Goal: Task Accomplishment & Management: Manage account settings

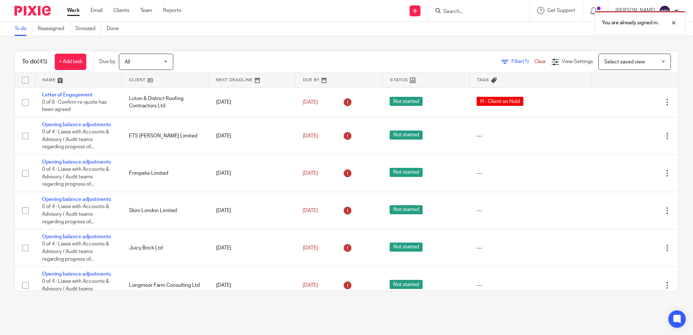
click at [129, 80] on link at bounding box center [165, 80] width 87 height 15
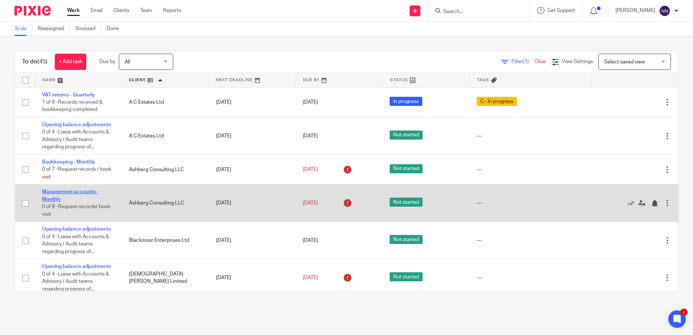
click at [71, 193] on link "Management accounts - Monthly" at bounding box center [70, 195] width 57 height 12
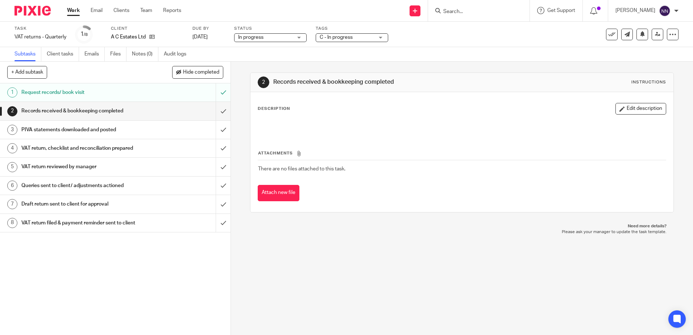
click at [380, 38] on div "C - In progress" at bounding box center [352, 37] width 73 height 9
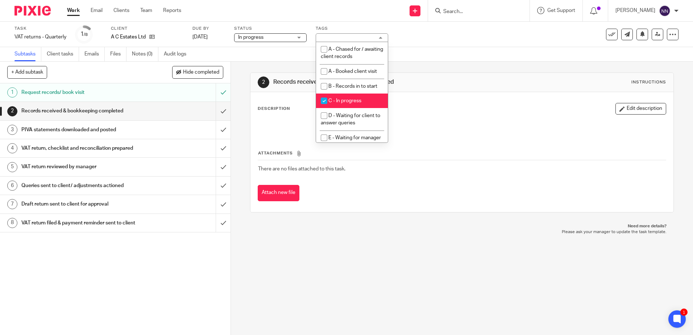
click at [324, 100] on input "checkbox" at bounding box center [324, 101] width 14 height 14
checkbox input "false"
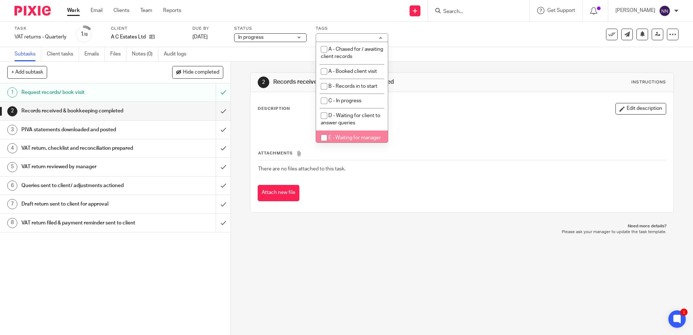
click at [324, 137] on input "checkbox" at bounding box center [324, 138] width 14 height 14
checkbox input "true"
click at [219, 111] on input "submit" at bounding box center [115, 111] width 231 height 18
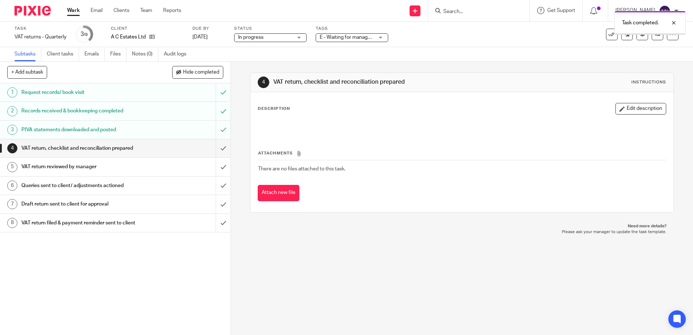
click at [216, 150] on input "submit" at bounding box center [115, 148] width 231 height 18
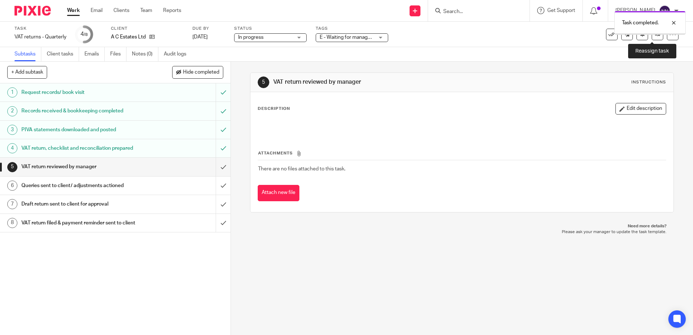
click at [655, 35] on icon at bounding box center [657, 34] width 5 height 5
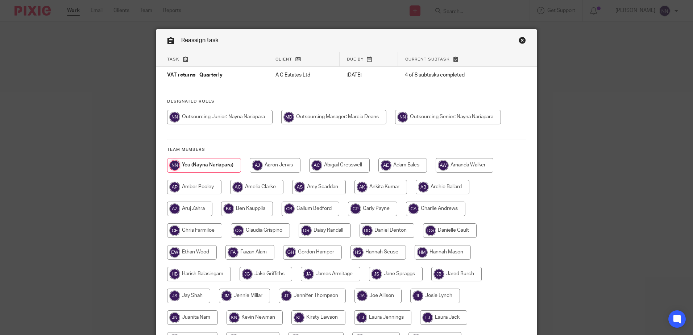
click at [333, 117] on input "radio" at bounding box center [333, 117] width 105 height 15
radio input "true"
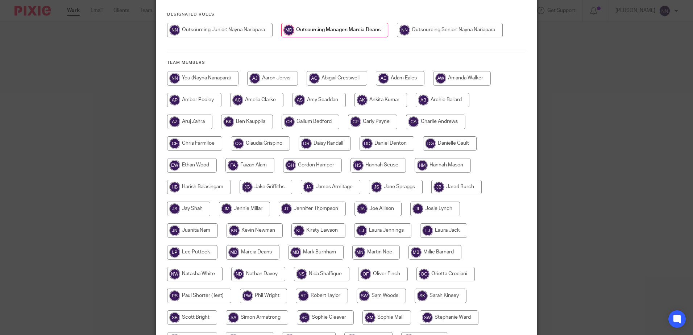
scroll to position [166, 0]
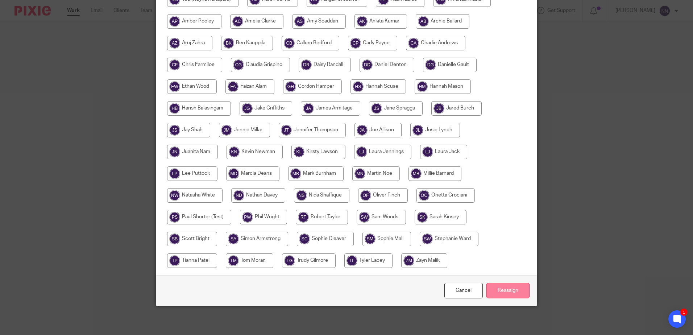
click at [502, 291] on input "Reassign" at bounding box center [508, 291] width 43 height 16
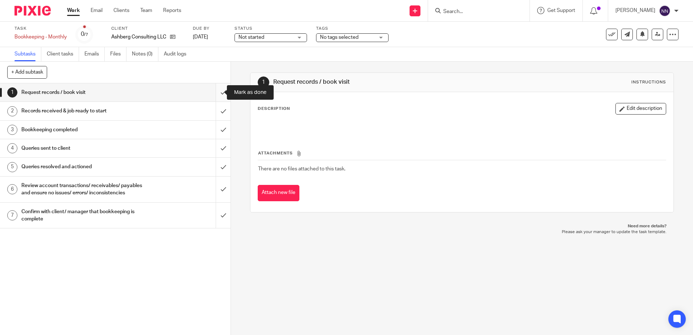
click at [219, 95] on input "submit" at bounding box center [115, 92] width 231 height 18
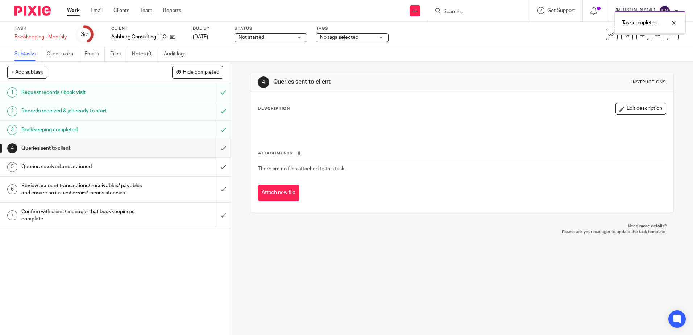
drag, startPoint x: 0, startPoint y: 0, endPoint x: 216, endPoint y: 152, distance: 264.1
click at [216, 152] on input "submit" at bounding box center [115, 148] width 231 height 18
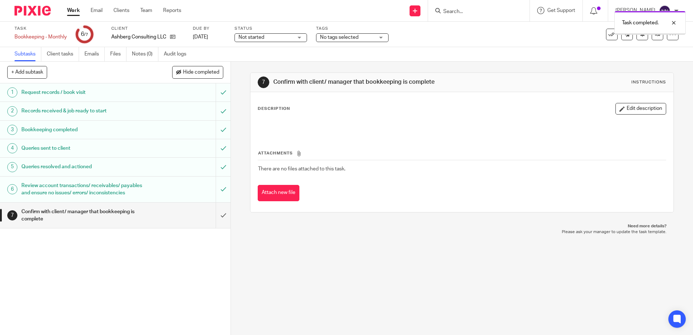
click at [215, 226] on input "submit" at bounding box center [115, 216] width 231 height 26
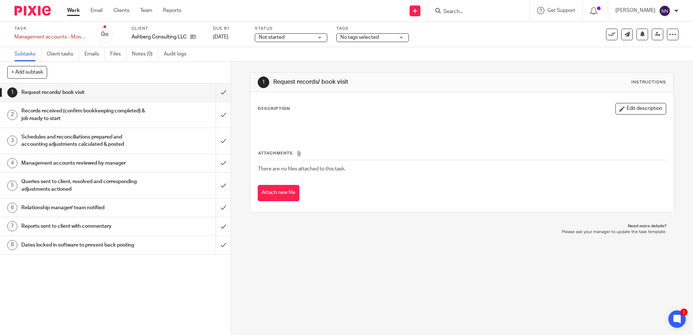
click at [75, 11] on link "Work" at bounding box center [73, 10] width 13 height 7
